Goal: Task Accomplishment & Management: Complete application form

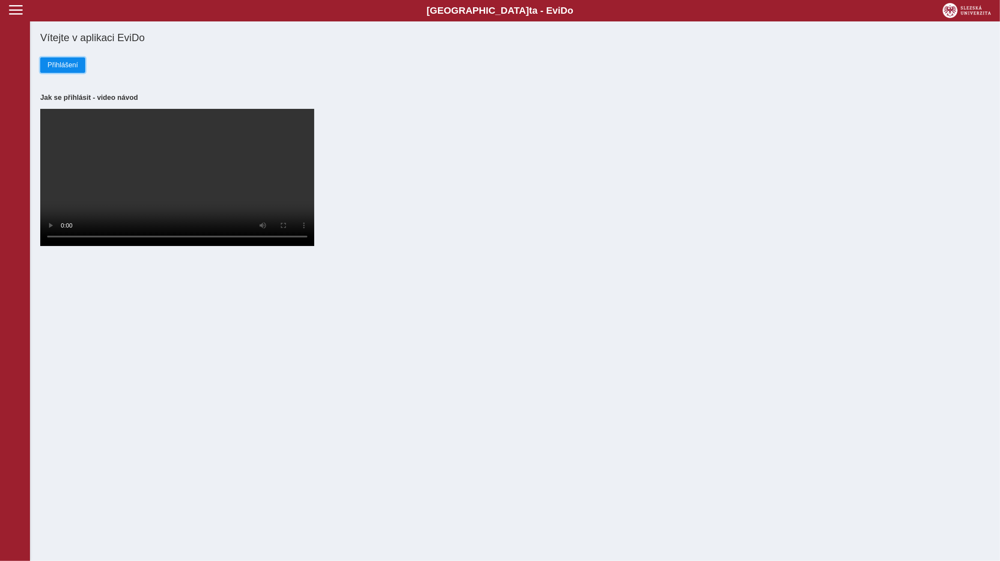
click at [70, 69] on span "Přihlášení" at bounding box center [63, 65] width 30 height 8
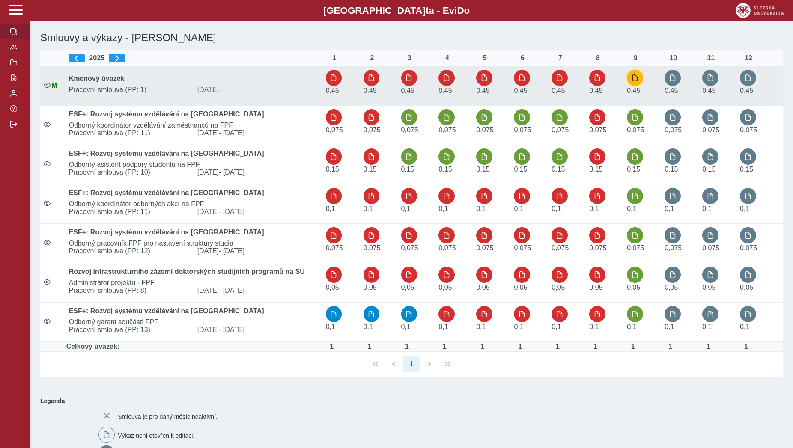
click at [643, 76] on button "button" at bounding box center [635, 78] width 16 height 16
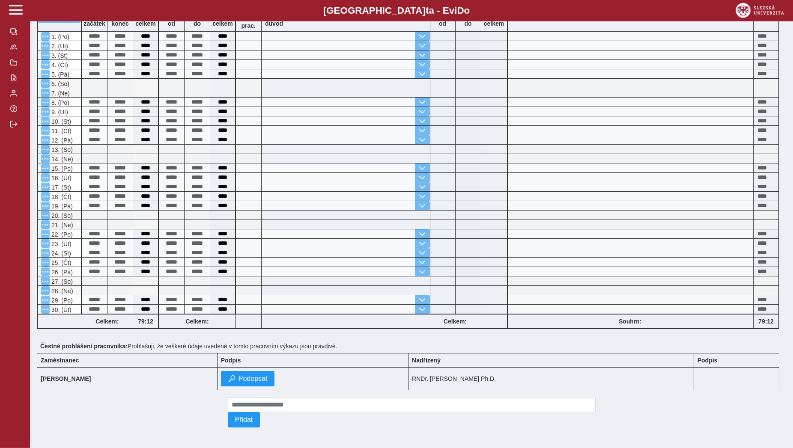
scroll to position [113, 0]
click at [268, 375] on span "Podepsat" at bounding box center [253, 379] width 29 height 8
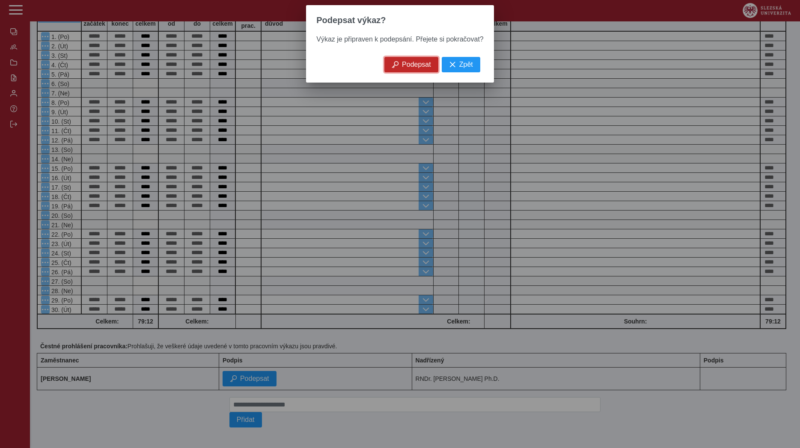
click at [407, 72] on button "Podepsat" at bounding box center [412, 64] width 54 height 15
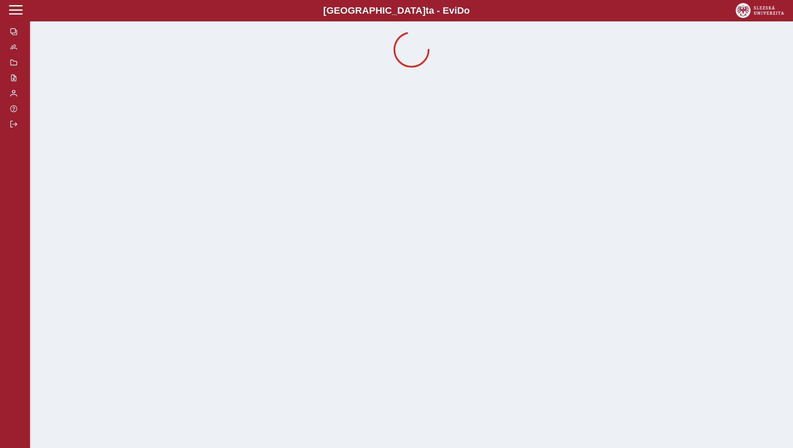
scroll to position [0, 0]
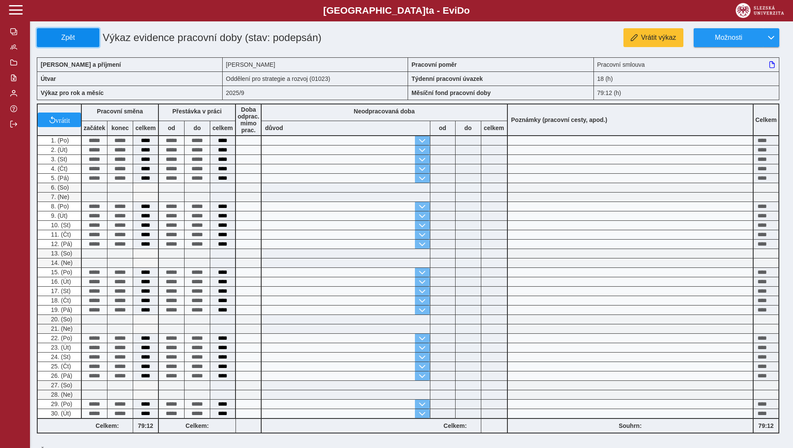
click at [84, 45] on button "Zpět" at bounding box center [68, 37] width 63 height 19
